Goal: Task Accomplishment & Management: Manage account settings

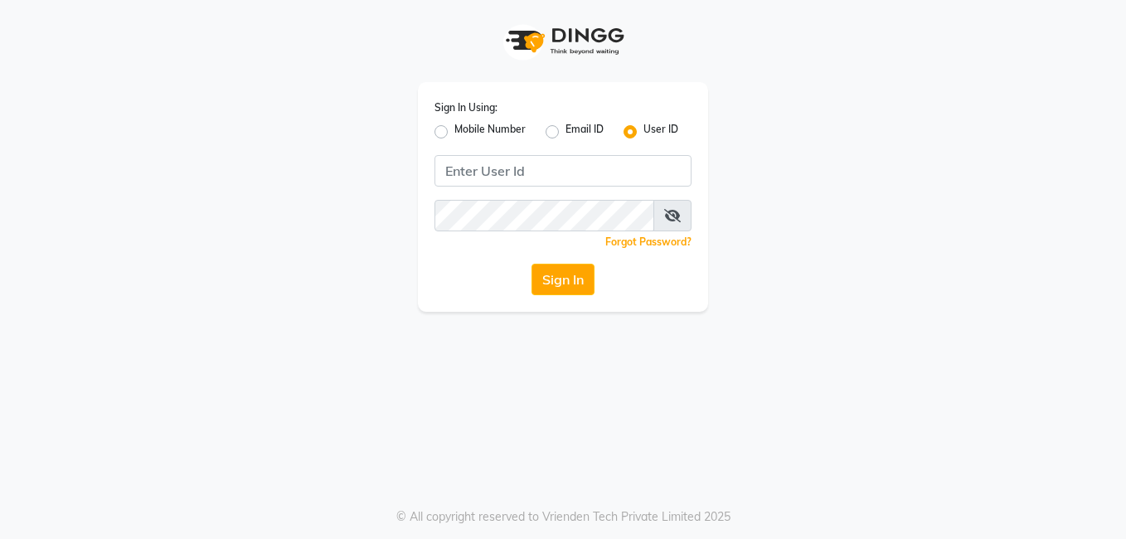
click at [454, 135] on label "Mobile Number" at bounding box center [489, 132] width 71 height 20
click at [454, 133] on input "Mobile Number" at bounding box center [459, 127] width 11 height 11
radio input "true"
radio input "false"
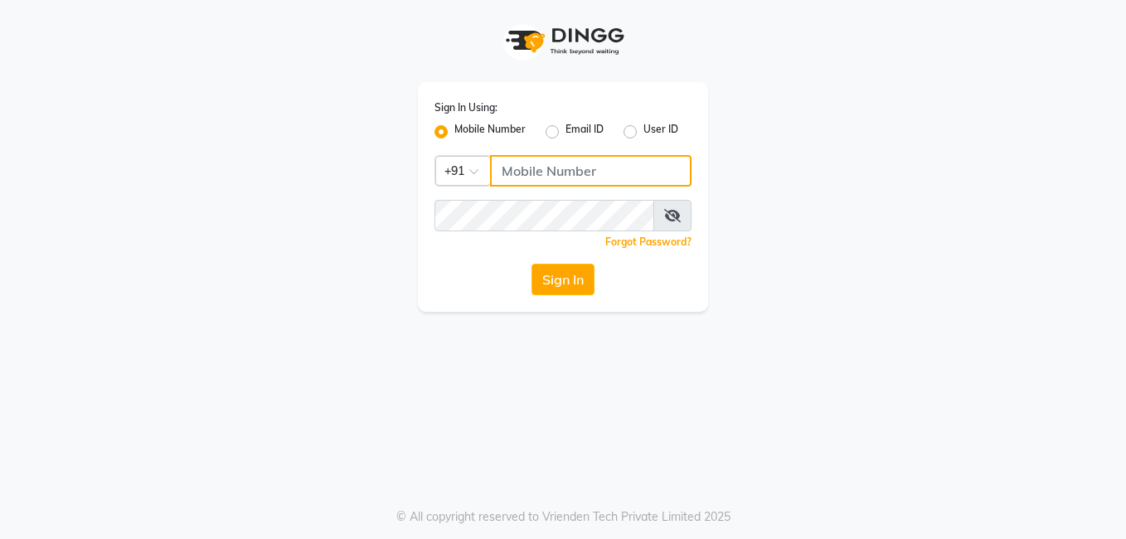
click at [515, 164] on input "Username" at bounding box center [590, 171] width 201 height 32
type input "8826747330"
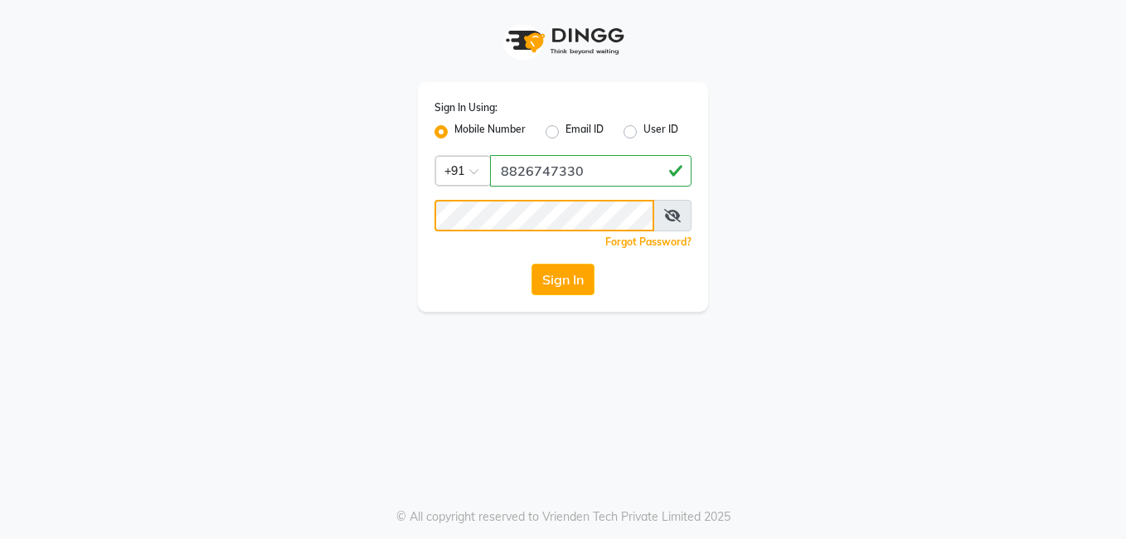
click at [531, 264] on button "Sign In" at bounding box center [562, 280] width 63 height 32
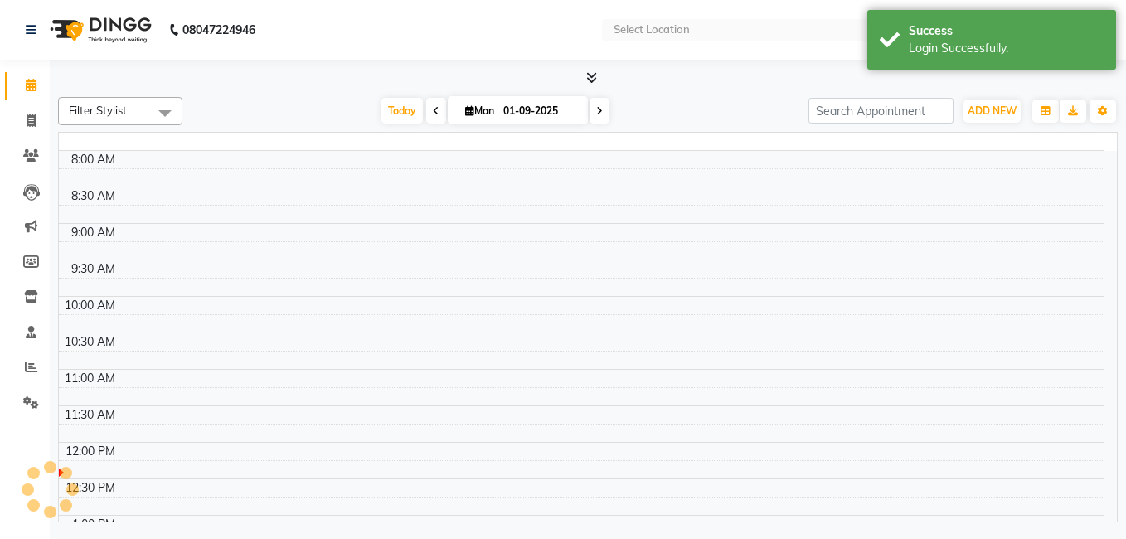
select select "en"
